Goal: Transaction & Acquisition: Book appointment/travel/reservation

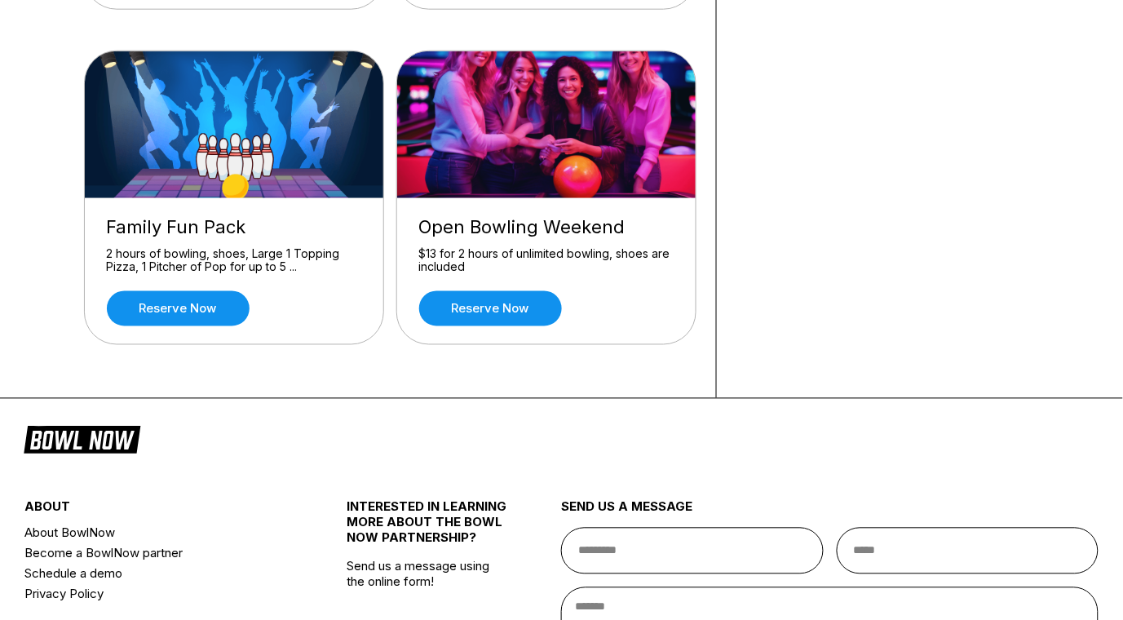
scroll to position [457, 0]
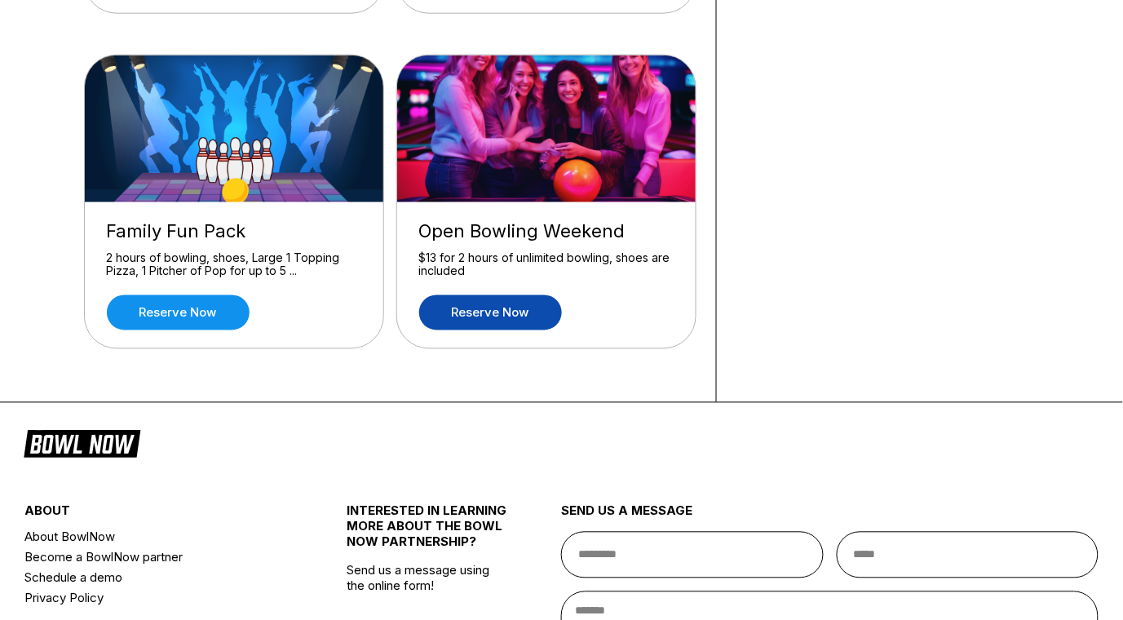
click at [472, 320] on link "Reserve now" at bounding box center [490, 312] width 143 height 35
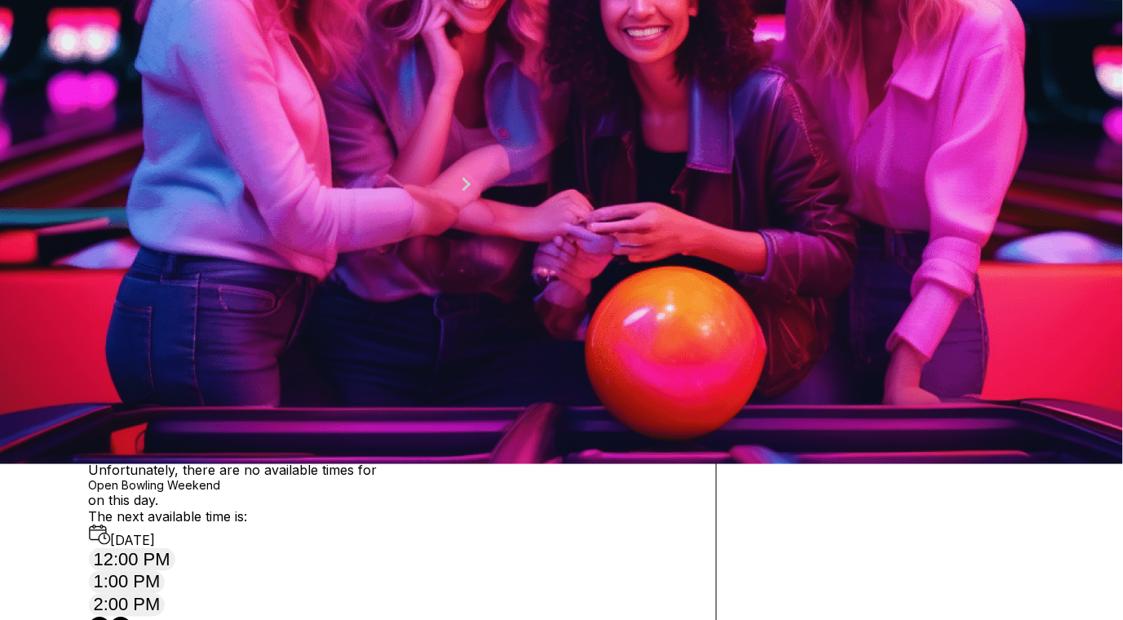
scroll to position [185, 0]
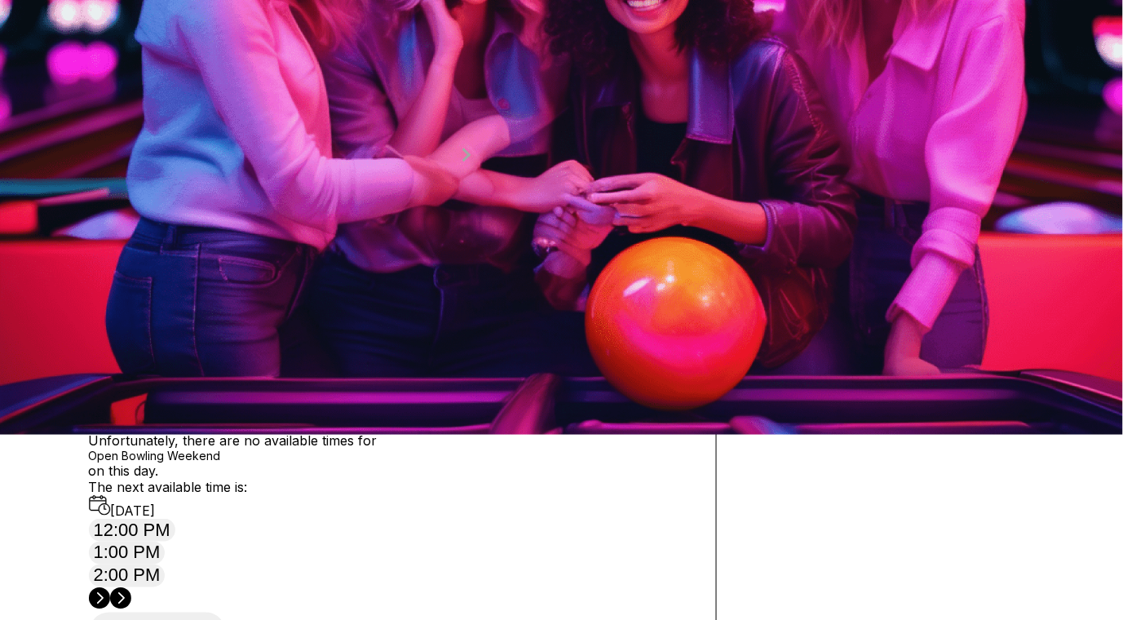
click at [465, 164] on span "Next Month" at bounding box center [465, 154] width 0 height 19
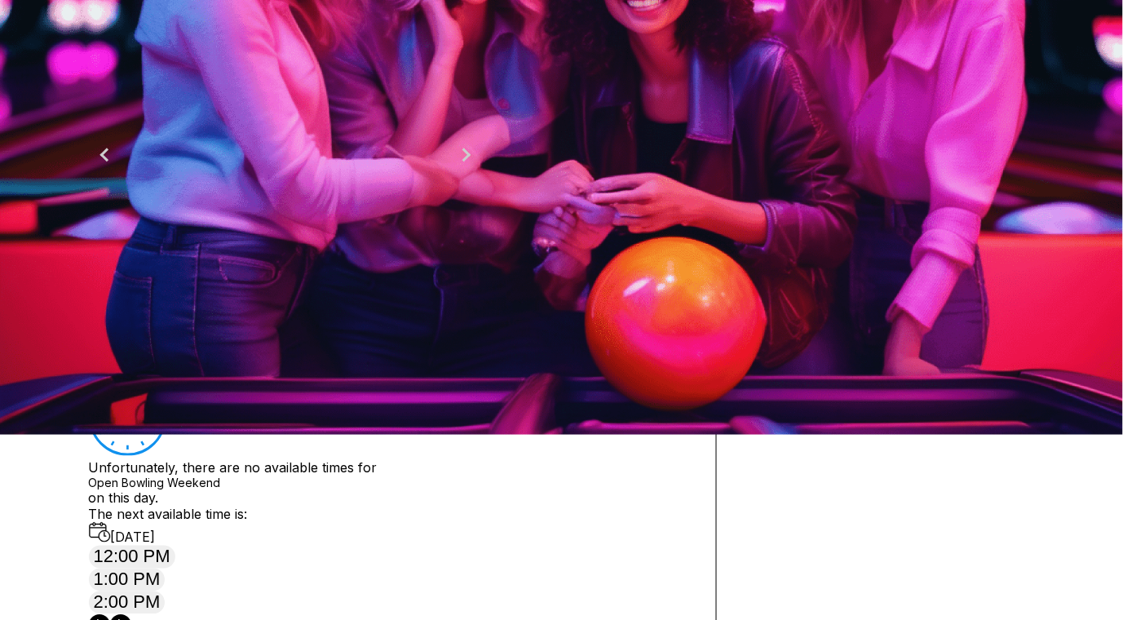
click at [473, 324] on div "29" at bounding box center [462, 313] width 22 height 22
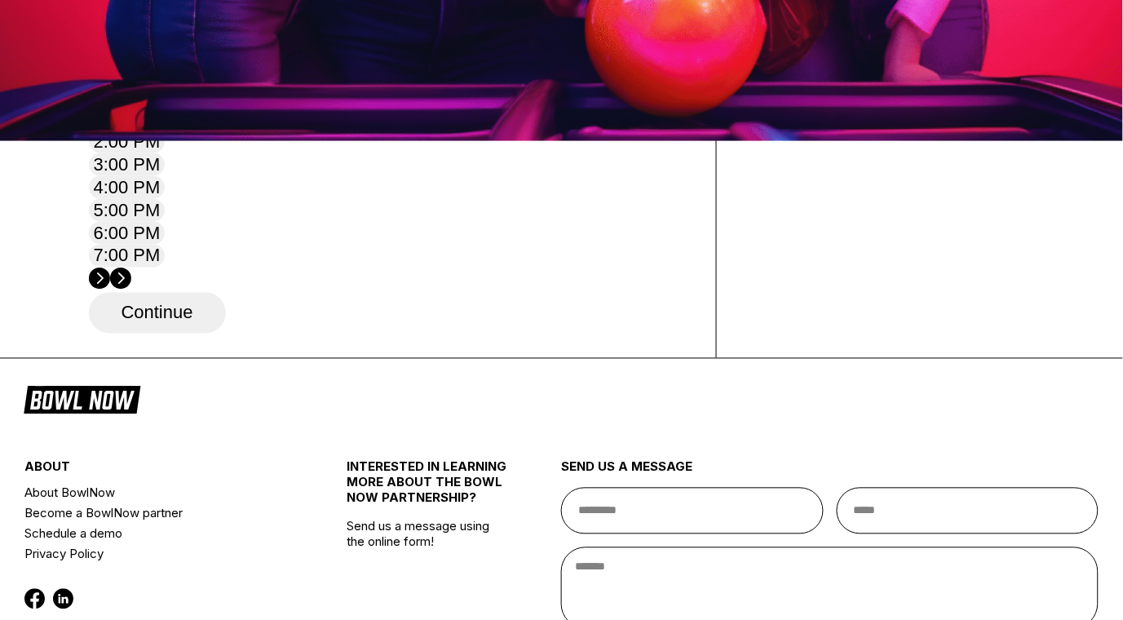
scroll to position [484, 0]
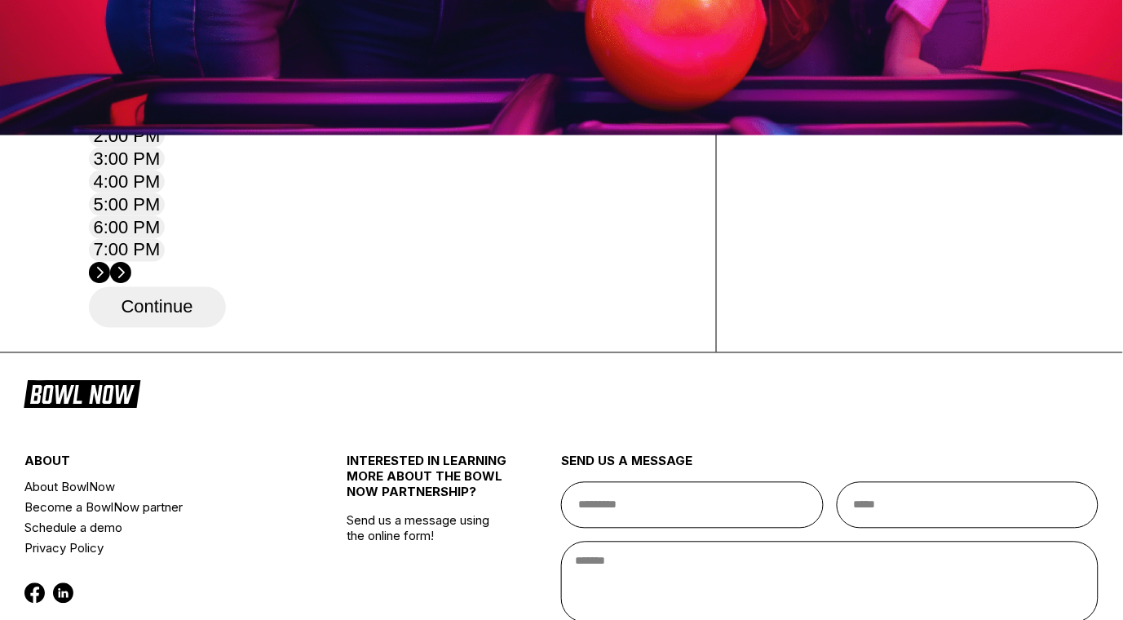
click at [175, 102] on button "12:00 PM" at bounding box center [132, 90] width 86 height 23
click at [189, 328] on button "Continue" at bounding box center [157, 307] width 137 height 41
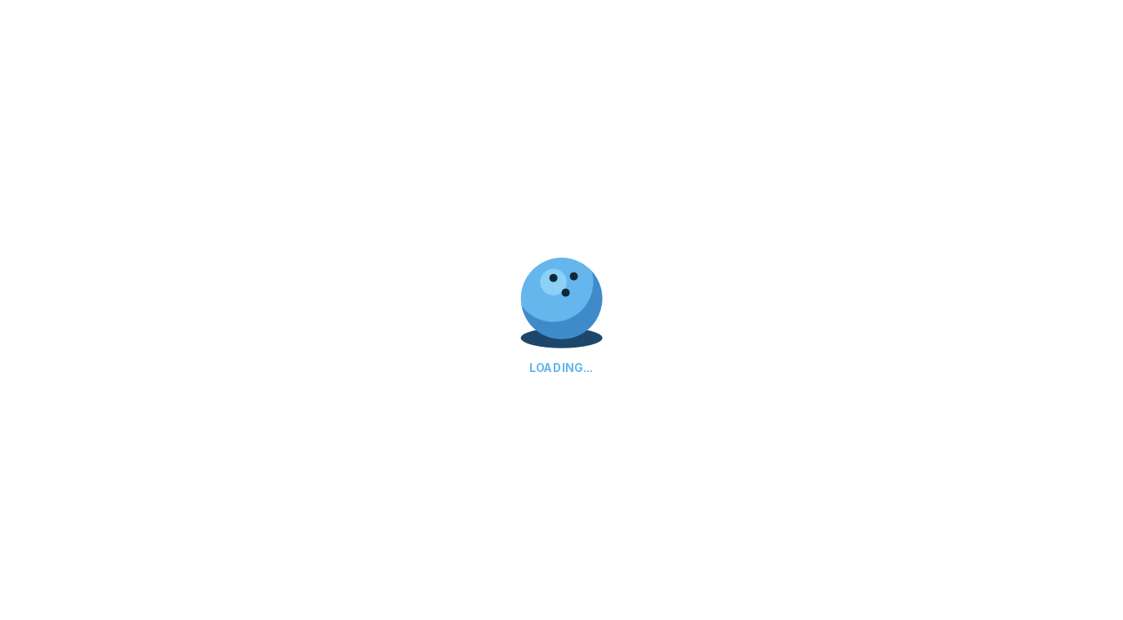
select select "**"
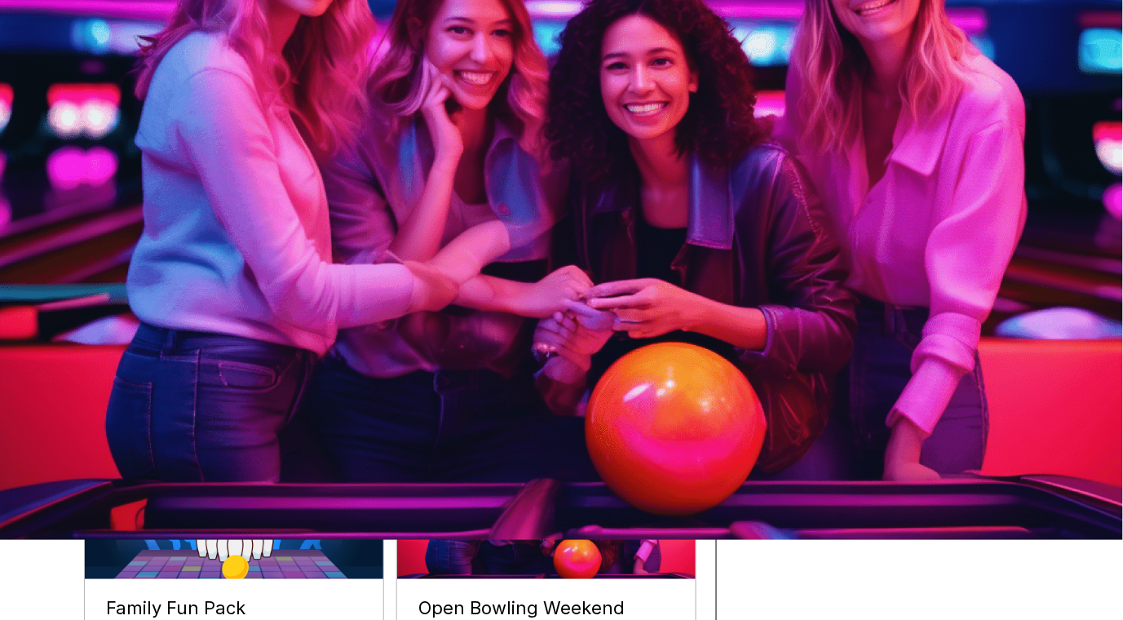
scroll to position [41, 0]
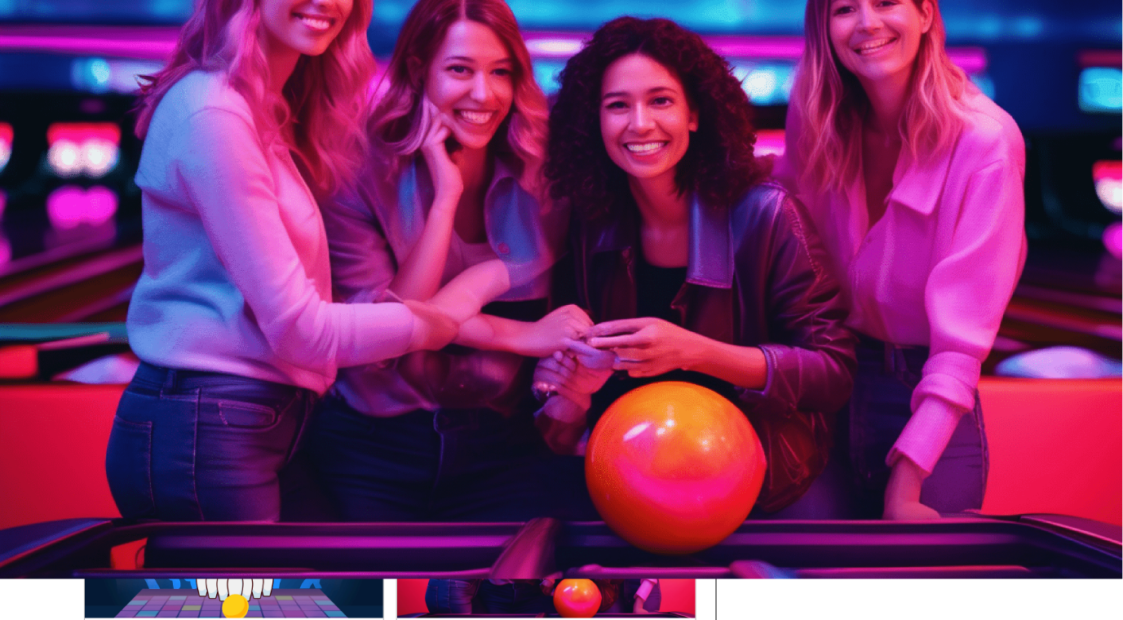
click at [170, 388] on link "Reserve now" at bounding box center [178, 393] width 143 height 35
